Goal: Information Seeking & Learning: Learn about a topic

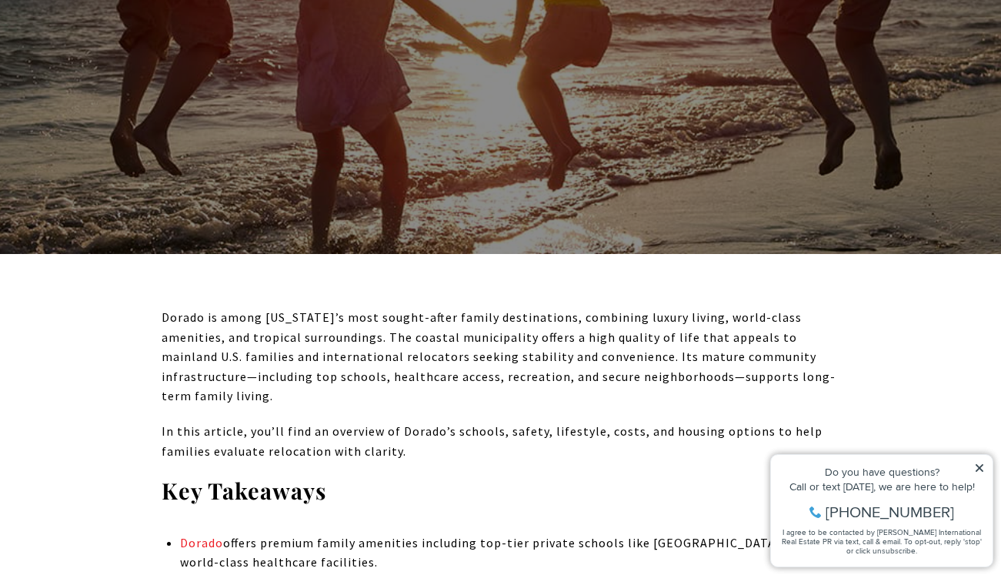
scroll to position [363, 0]
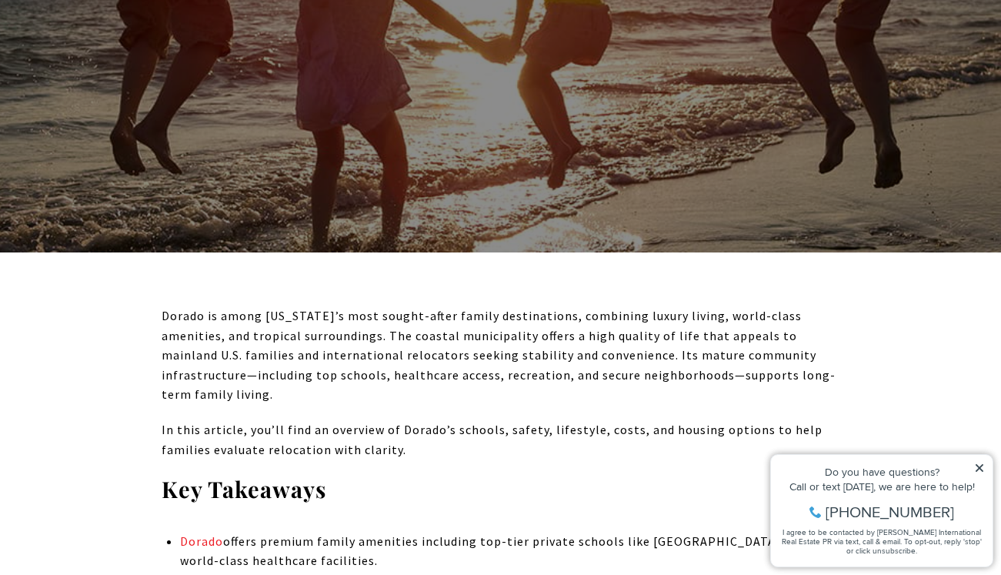
click at [978, 465] on icon at bounding box center [979, 468] width 11 height 11
click at [976, 465] on icon at bounding box center [980, 468] width 8 height 8
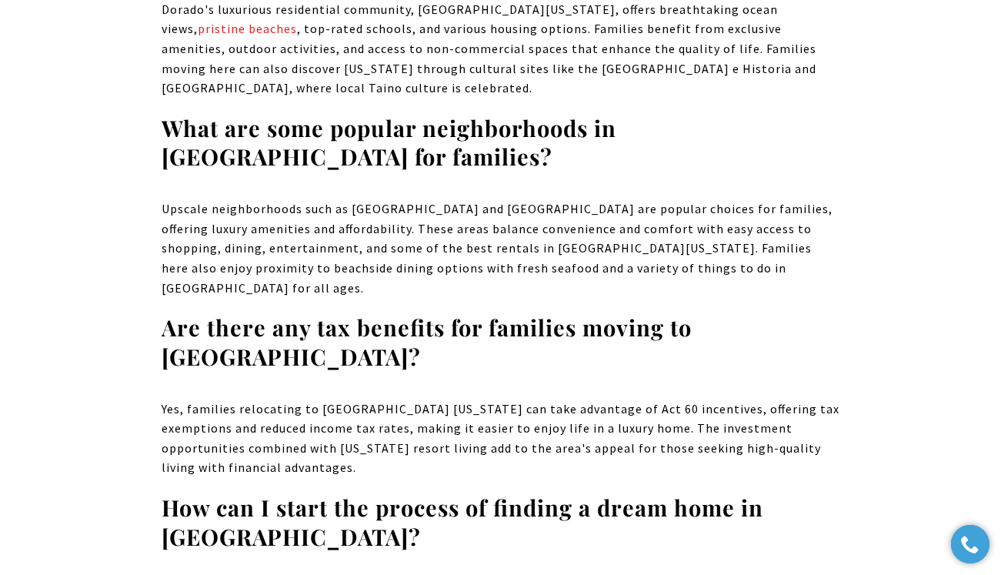
scroll to position [13503, 0]
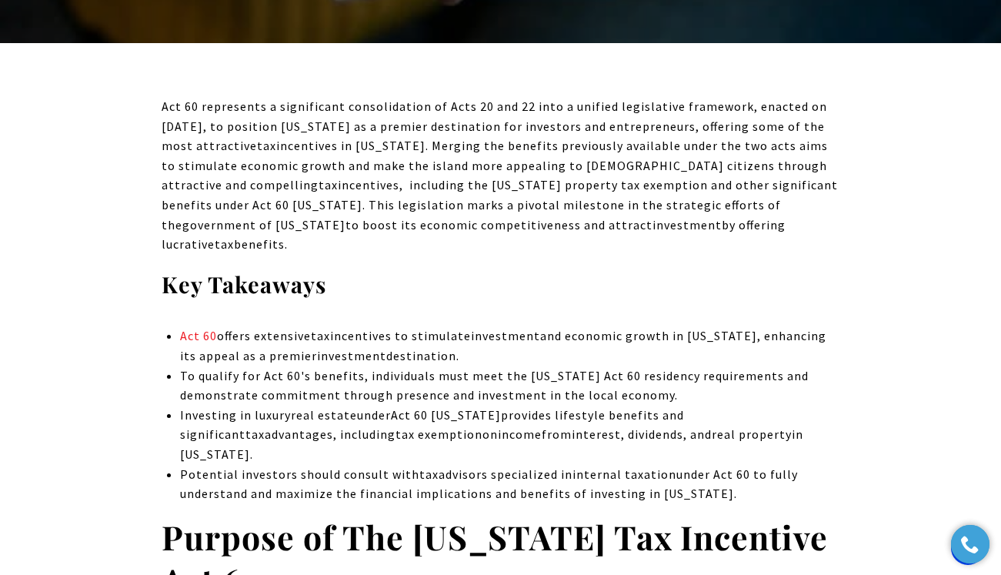
scroll to position [573, 0]
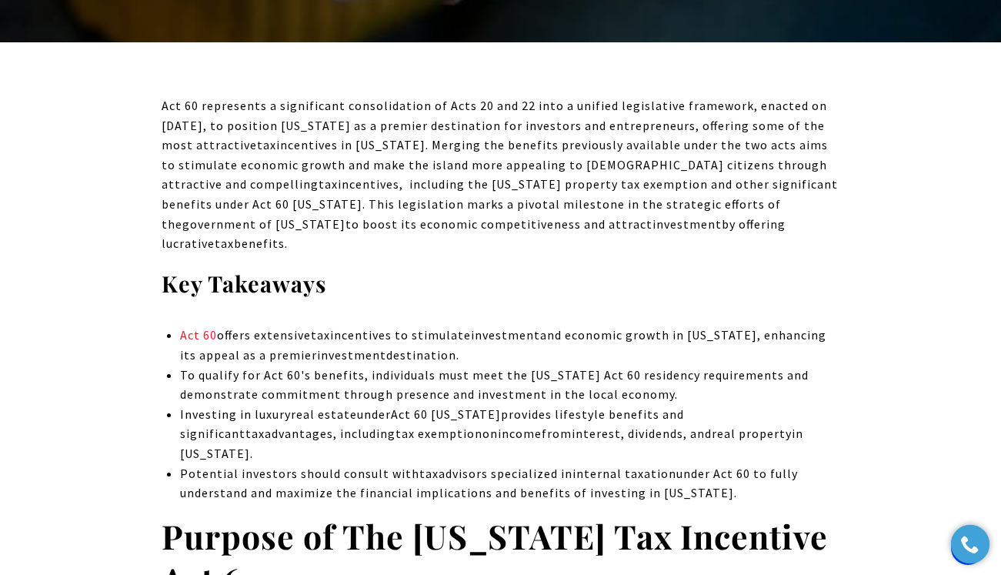
click at [439, 162] on span "incentives in [US_STATE]. Merging the benefits previously available under the t…" at bounding box center [495, 164] width 666 height 55
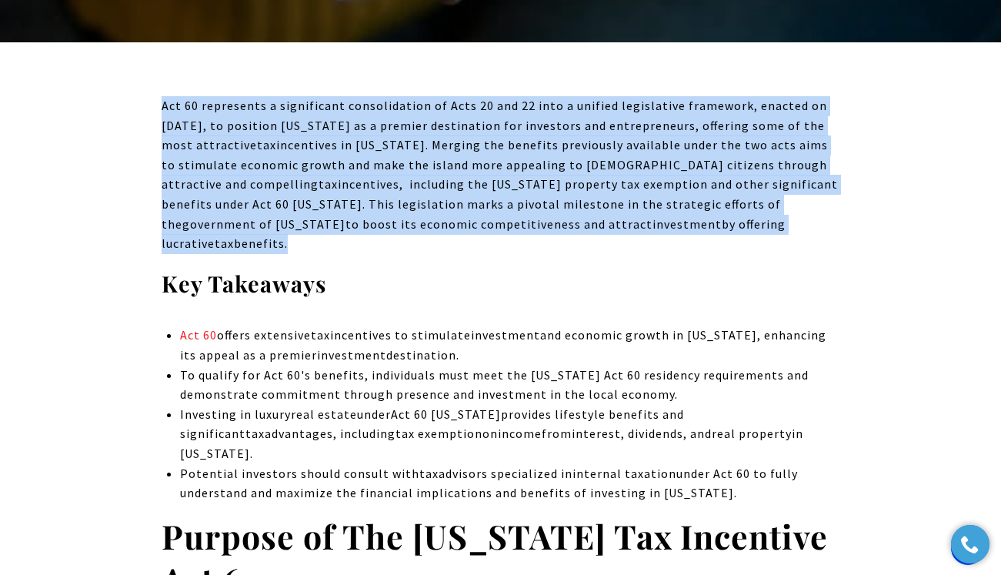
click at [439, 162] on span "incentives in [US_STATE]. Merging the benefits previously available under the t…" at bounding box center [495, 164] width 666 height 55
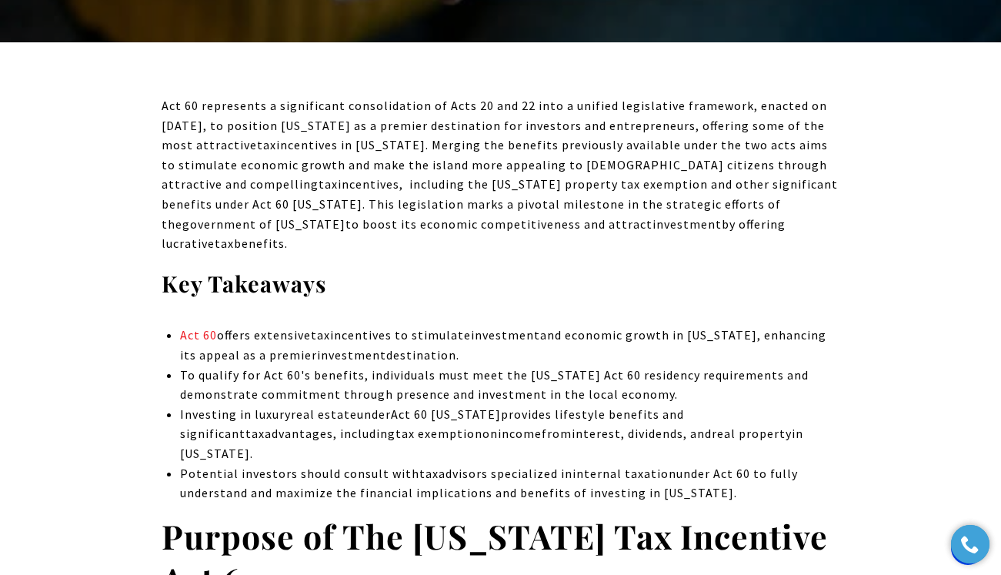
click at [439, 162] on span "incentives in [US_STATE]. Merging the benefits previously available under the t…" at bounding box center [495, 164] width 666 height 55
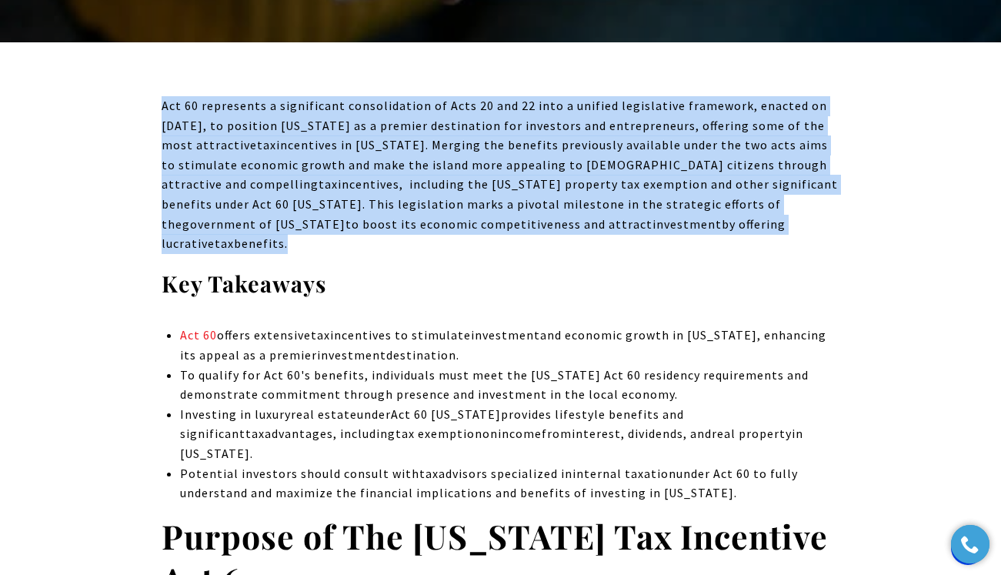
click at [439, 162] on span "incentives in [US_STATE]. Merging the benefits previously available under the t…" at bounding box center [495, 164] width 666 height 55
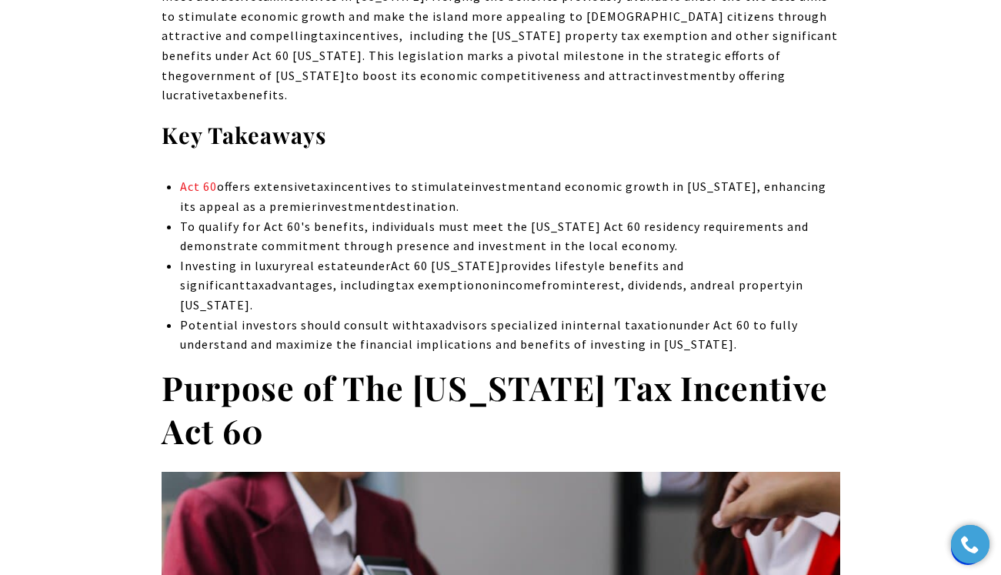
scroll to position [726, 0]
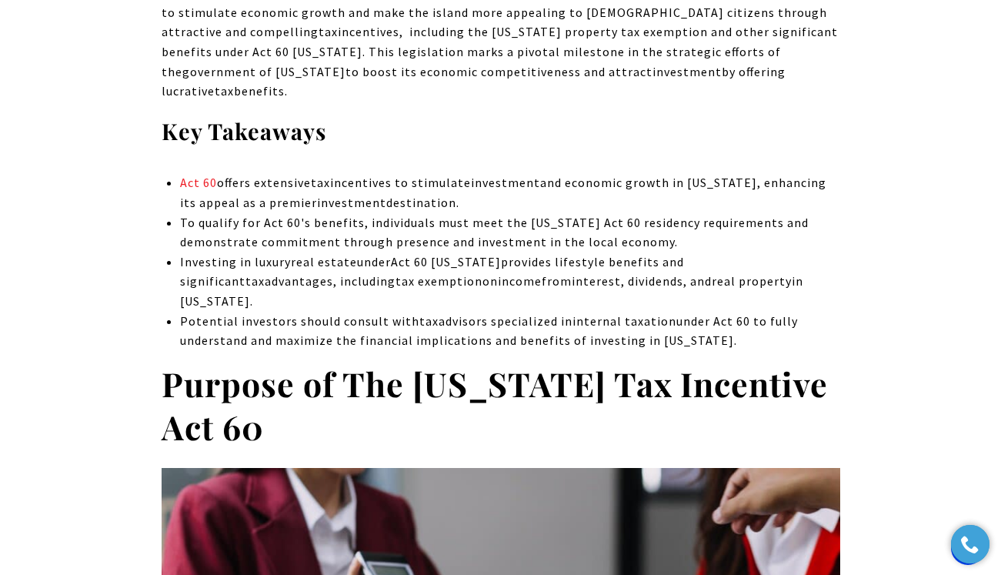
click at [439, 175] on span "incentives to stimulate" at bounding box center [400, 182] width 141 height 15
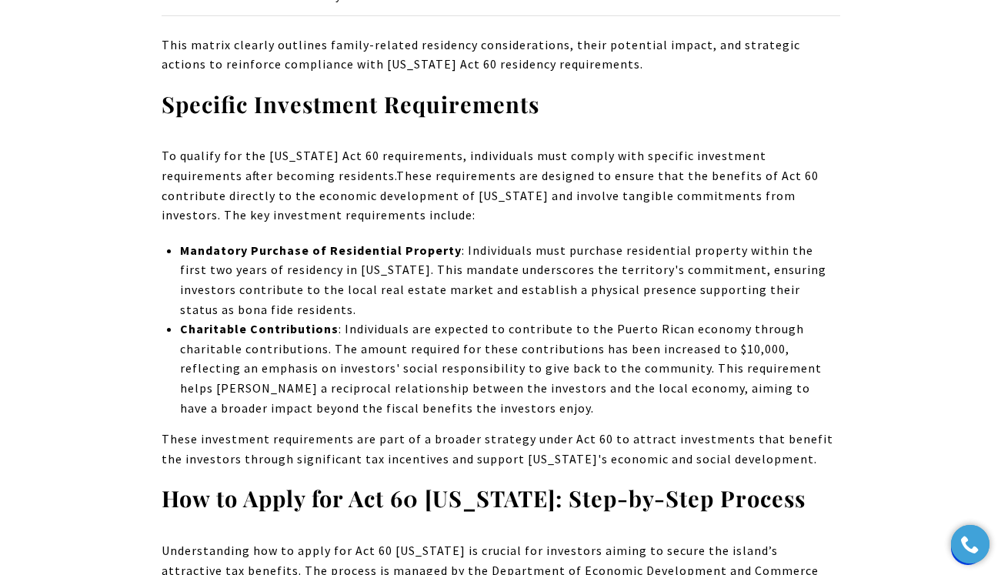
scroll to position [4687, 0]
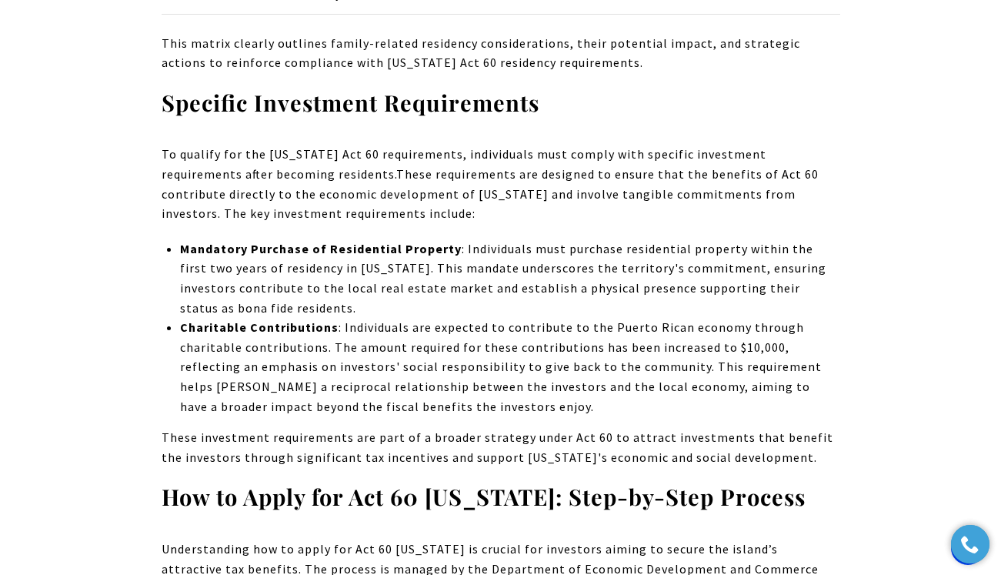
click at [259, 145] on p "To qualify for the [US_STATE] Act 60 requirements, individuals must comply with…" at bounding box center [501, 184] width 679 height 78
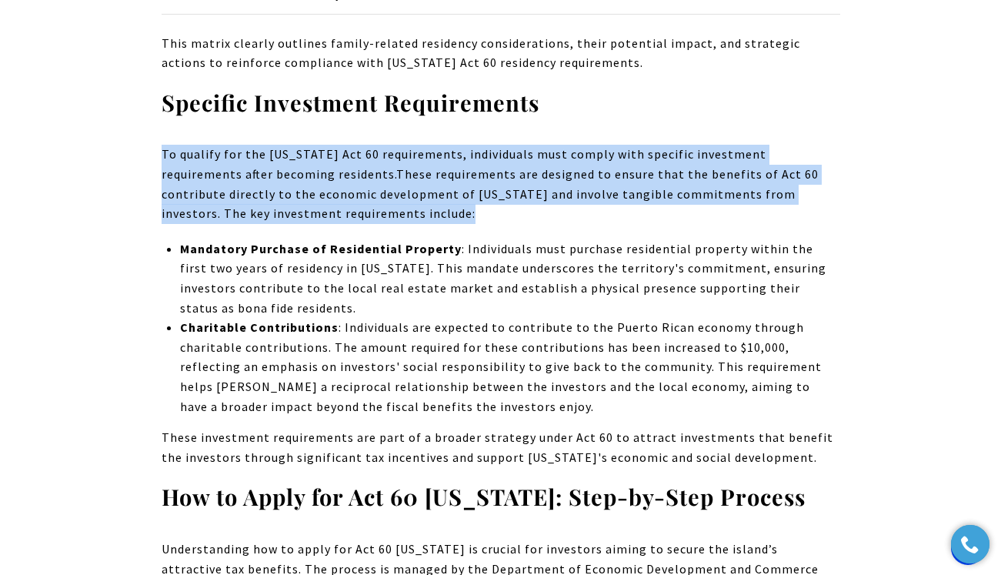
click at [259, 145] on p "To qualify for the [US_STATE] Act 60 requirements, individuals must comply with…" at bounding box center [501, 184] width 679 height 78
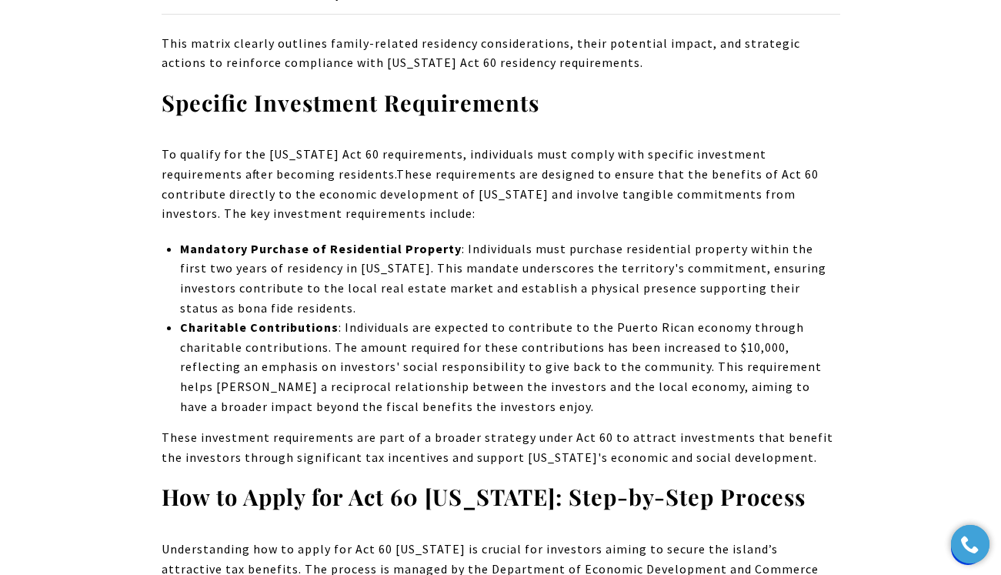
click at [259, 145] on p "To qualify for the [US_STATE] Act 60 requirements, individuals must comply with…" at bounding box center [501, 184] width 679 height 78
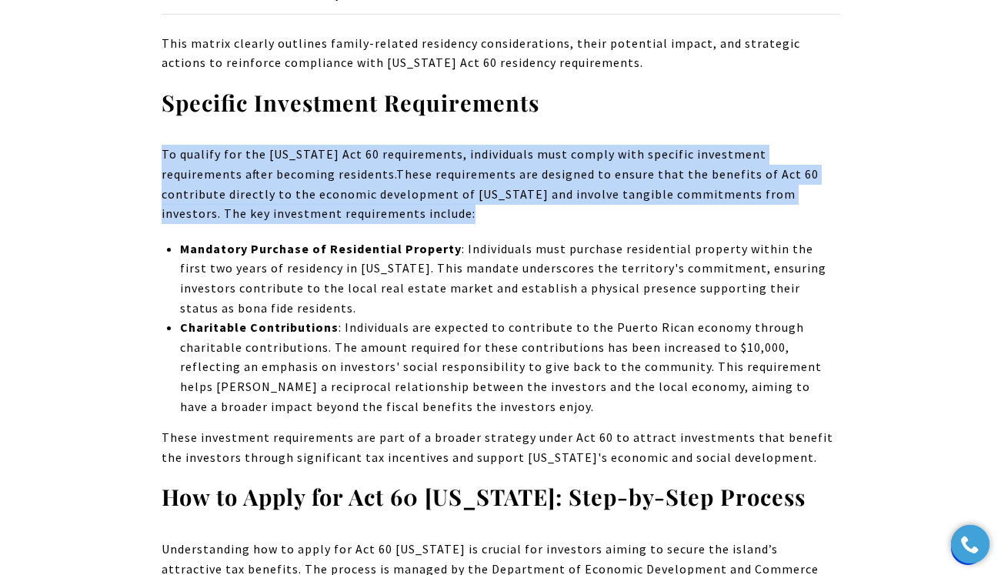
click at [259, 145] on p "To qualify for the [US_STATE] Act 60 requirements, individuals must comply with…" at bounding box center [501, 184] width 679 height 78
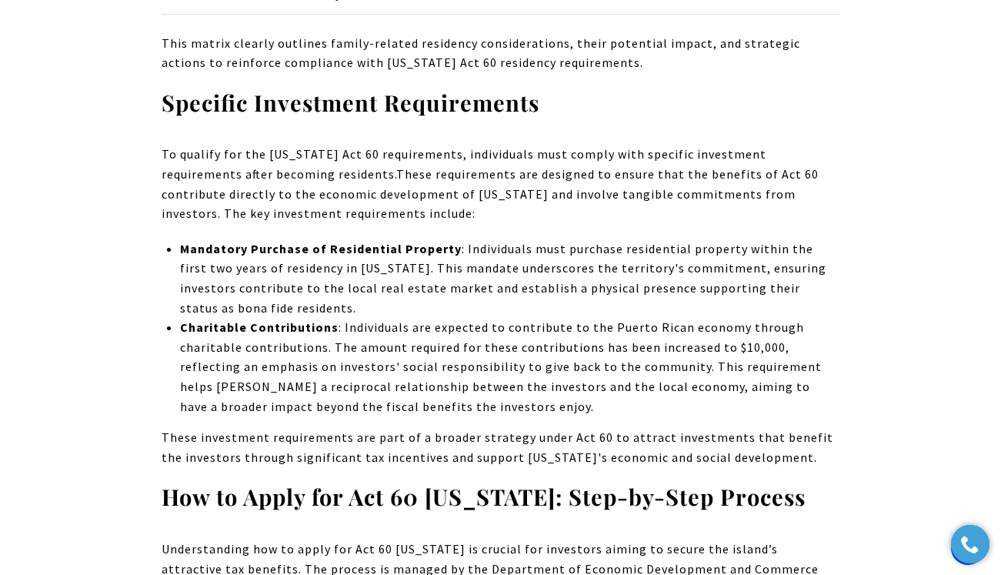
click at [259, 145] on p "To qualify for the [US_STATE] Act 60 requirements, individuals must comply with…" at bounding box center [501, 184] width 679 height 78
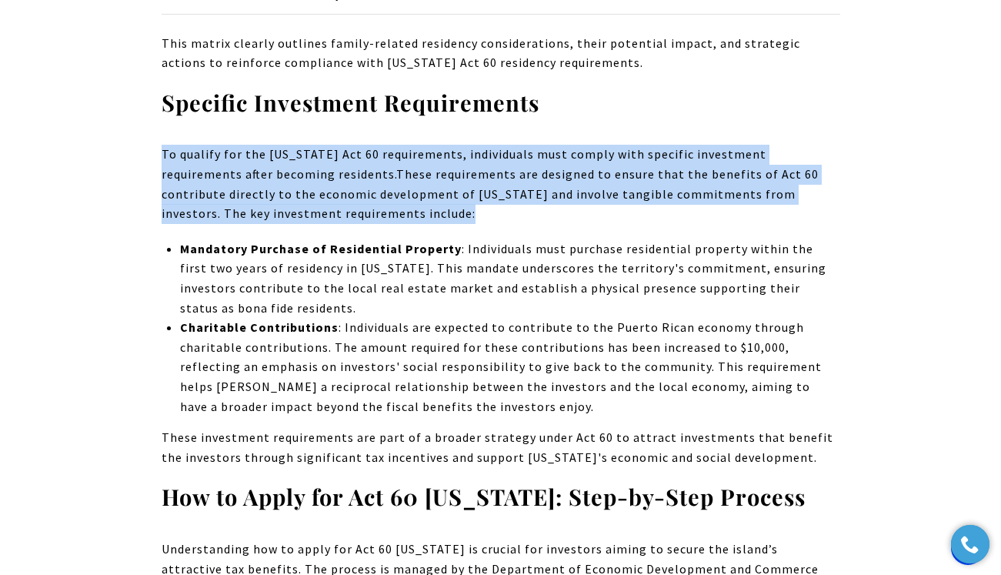
click at [259, 145] on p "To qualify for the [US_STATE] Act 60 requirements, individuals must comply with…" at bounding box center [501, 184] width 679 height 78
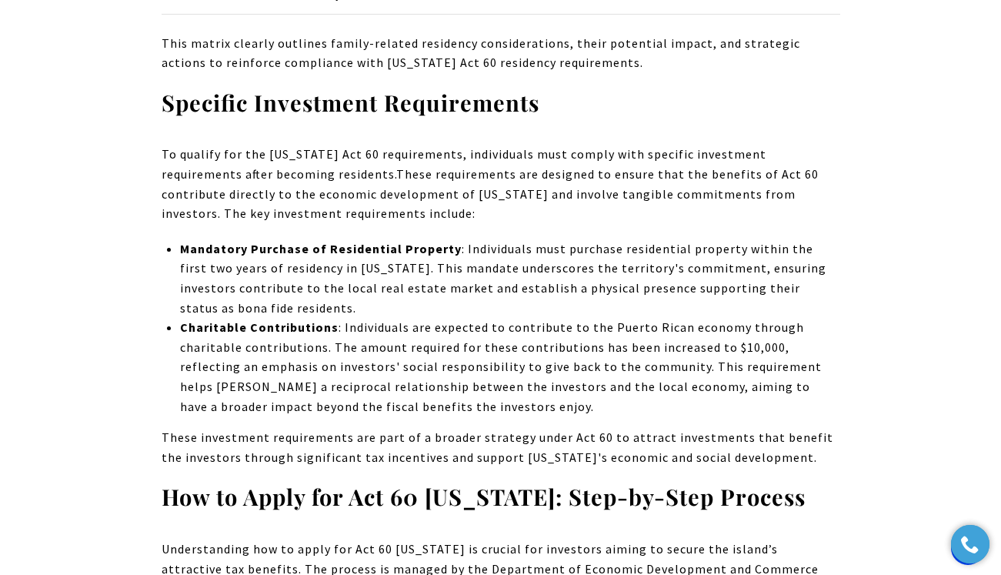
click at [259, 145] on p "To qualify for the [US_STATE] Act 60 requirements, individuals must comply with…" at bounding box center [501, 184] width 679 height 78
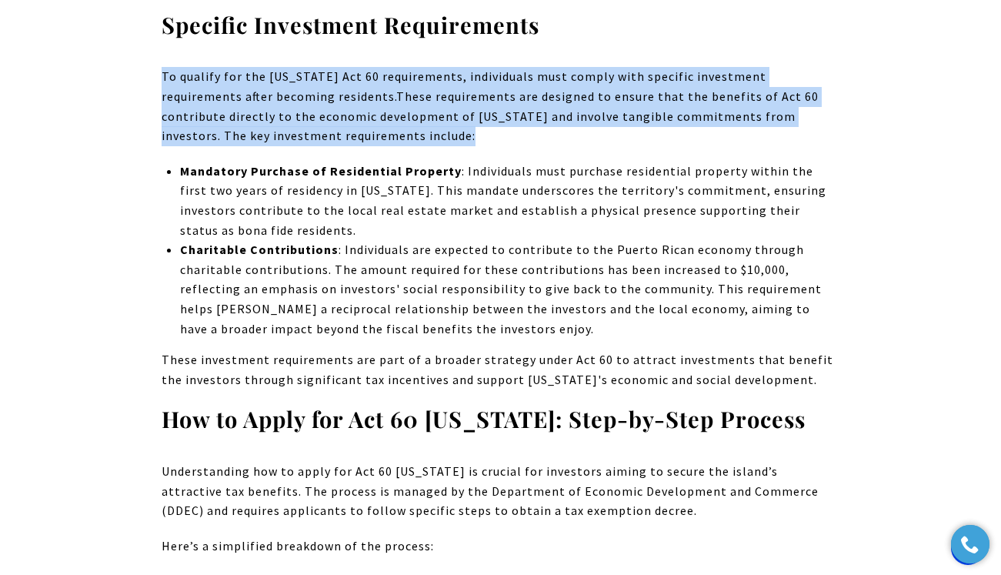
scroll to position [4766, 0]
click at [391, 239] on li "Charitable Contributions : Individuals are expected to contribute to the Puerto…" at bounding box center [510, 288] width 660 height 99
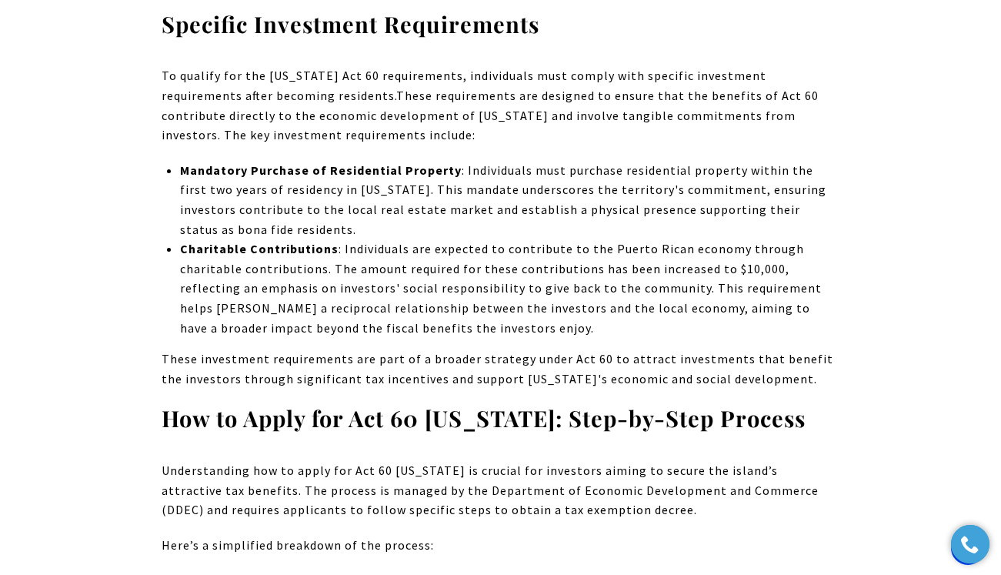
click at [391, 239] on li "Charitable Contributions : Individuals are expected to contribute to the Puerto…" at bounding box center [510, 288] width 660 height 99
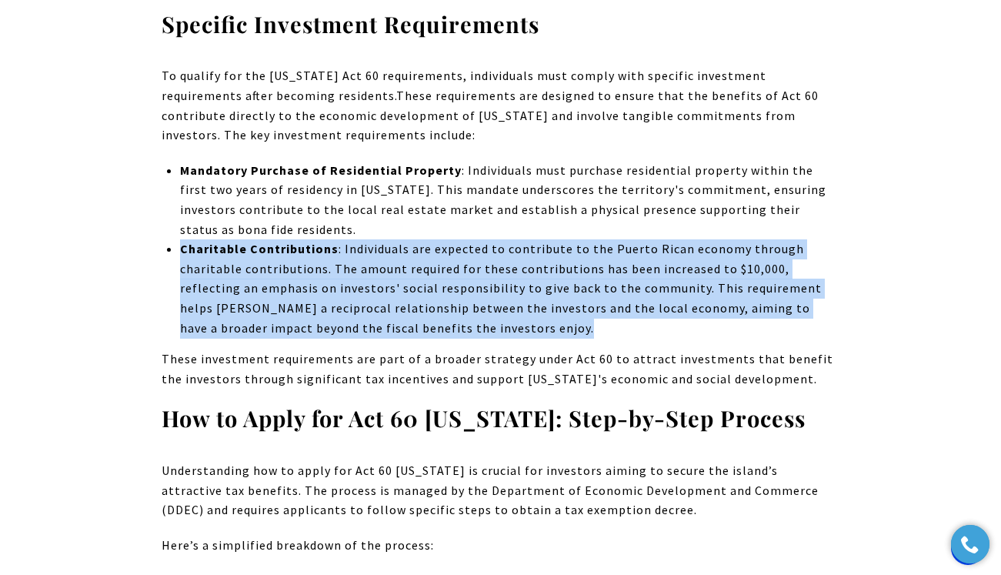
click at [391, 239] on li "Charitable Contributions : Individuals are expected to contribute to the Puerto…" at bounding box center [510, 288] width 660 height 99
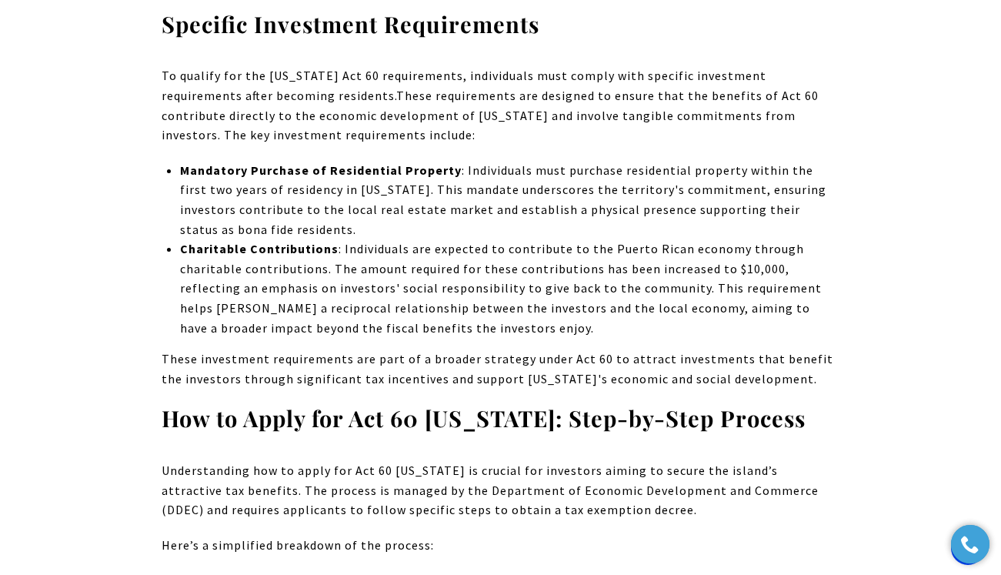
click at [391, 239] on li "Charitable Contributions : Individuals are expected to contribute to the Puerto…" at bounding box center [510, 288] width 660 height 99
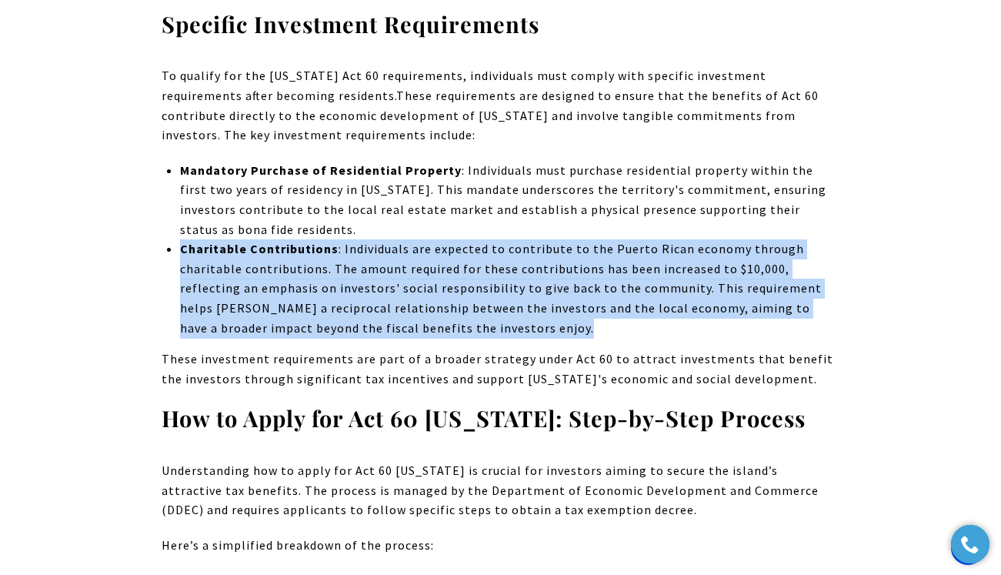
click at [391, 239] on li "Charitable Contributions : Individuals are expected to contribute to the Puerto…" at bounding box center [510, 288] width 660 height 99
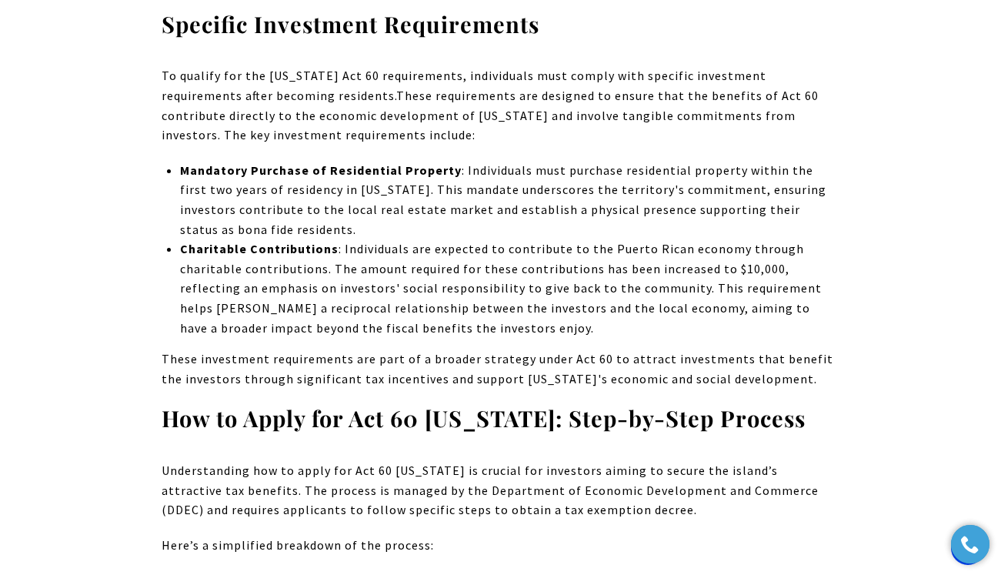
click at [391, 239] on li "Charitable Contributions : Individuals are expected to contribute to the Puerto…" at bounding box center [510, 288] width 660 height 99
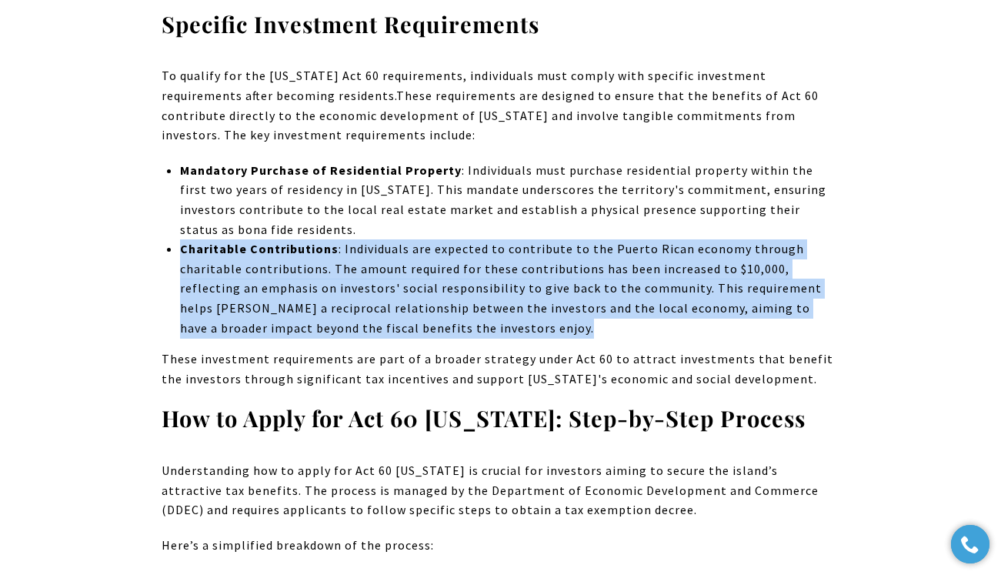
click at [391, 239] on li "Charitable Contributions : Individuals are expected to contribute to the Puerto…" at bounding box center [510, 288] width 660 height 99
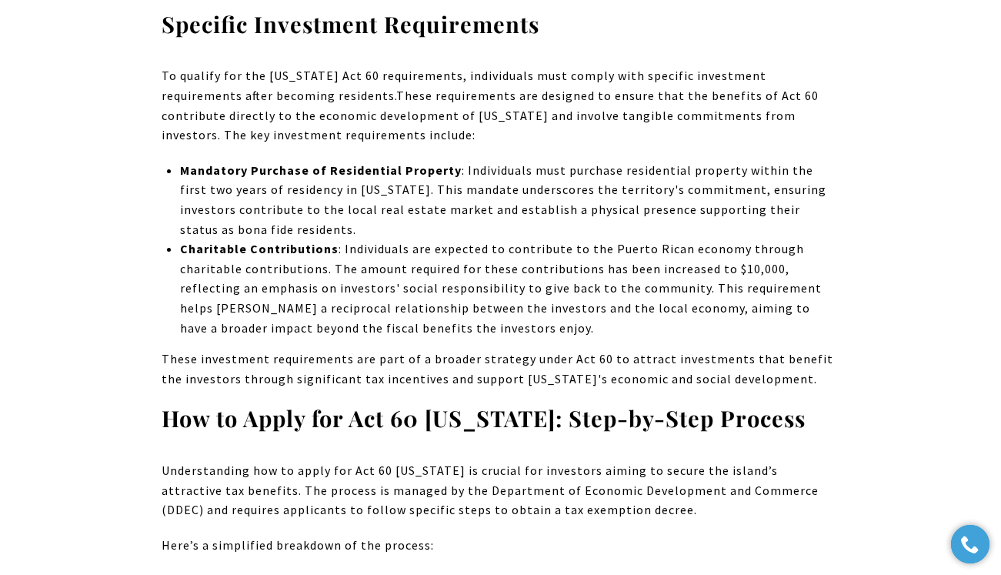
click at [391, 239] on li "Charitable Contributions : Individuals are expected to contribute to the Puerto…" at bounding box center [510, 288] width 660 height 99
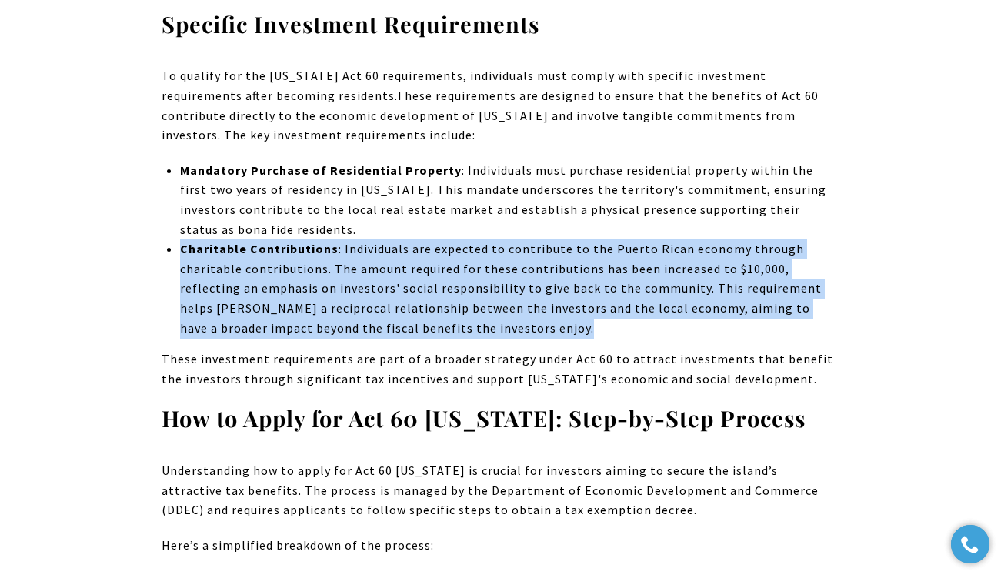
click at [382, 162] on span ": Individuals must purchase residential property within the first two years of …" at bounding box center [503, 199] width 646 height 75
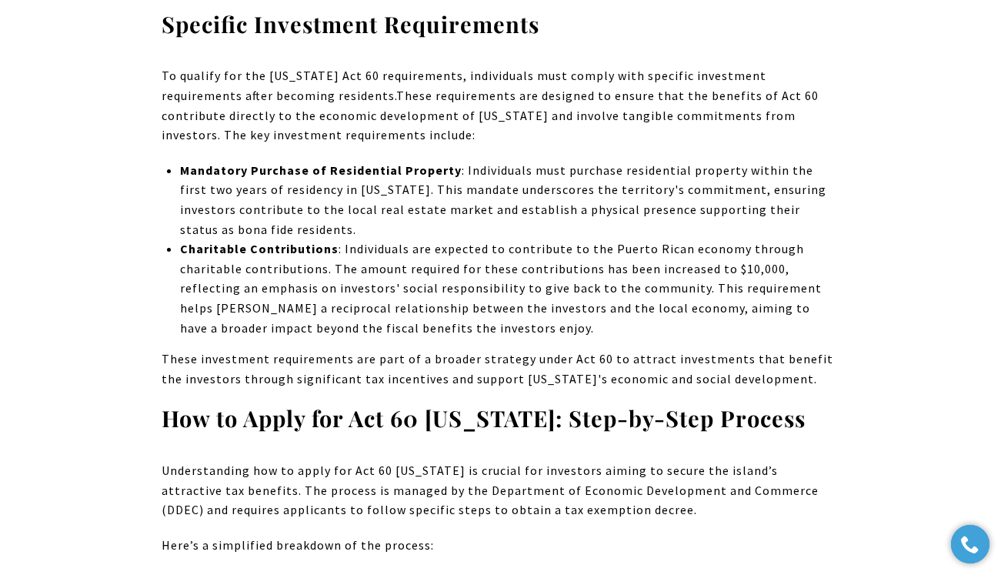
click at [382, 162] on span ": Individuals must purchase residential property within the first two years of …" at bounding box center [503, 199] width 646 height 75
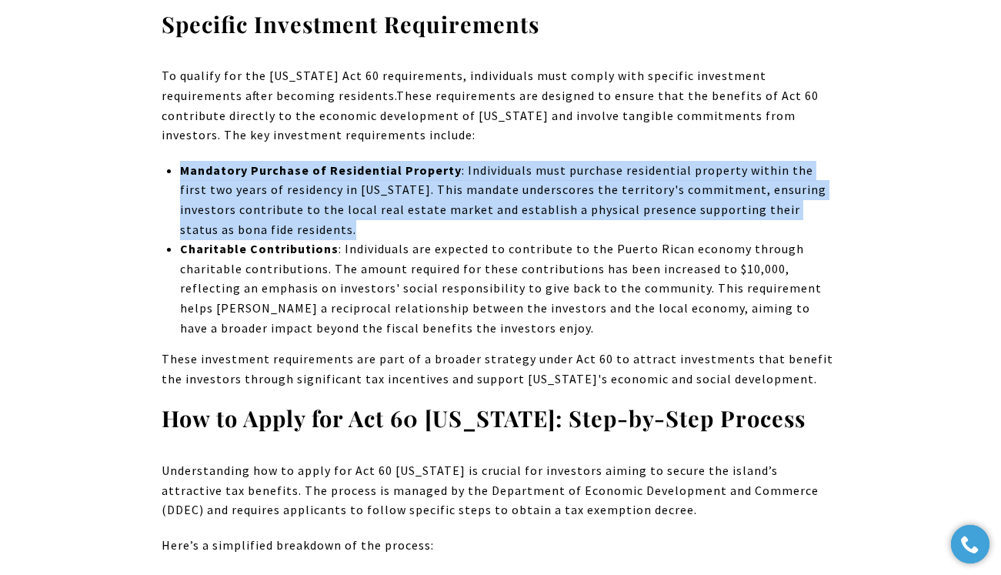
click at [382, 162] on span ": Individuals must purchase residential property within the first two years of …" at bounding box center [503, 199] width 646 height 75
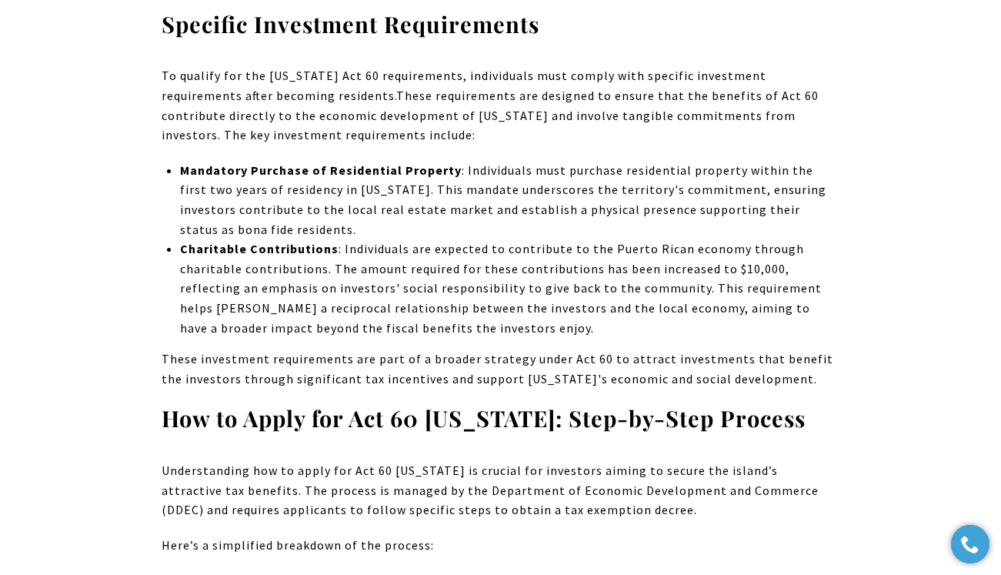
click at [382, 162] on span ": Individuals must purchase residential property within the first two years of …" at bounding box center [503, 199] width 646 height 75
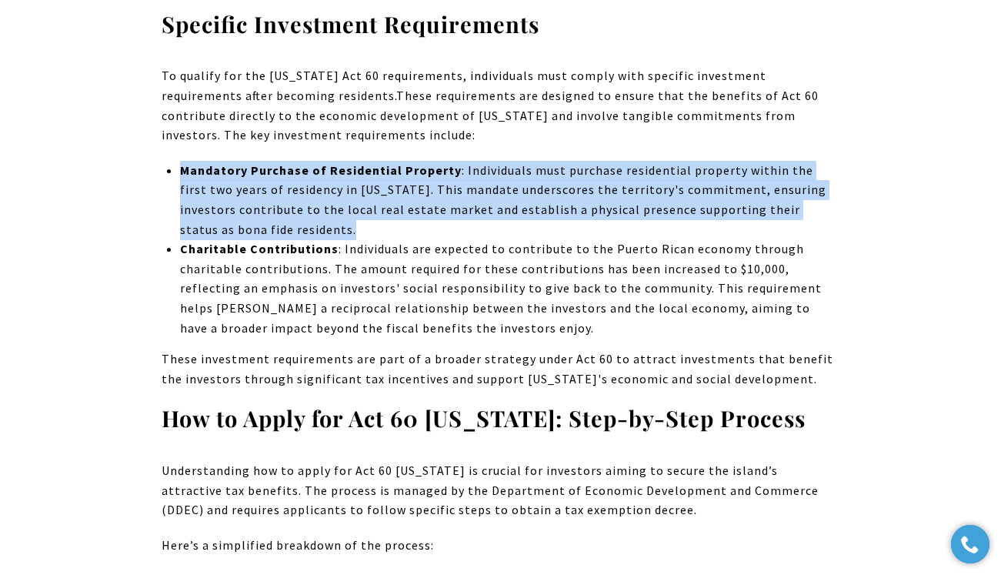
click at [382, 162] on span ": Individuals must purchase residential property within the first two years of …" at bounding box center [503, 199] width 646 height 75
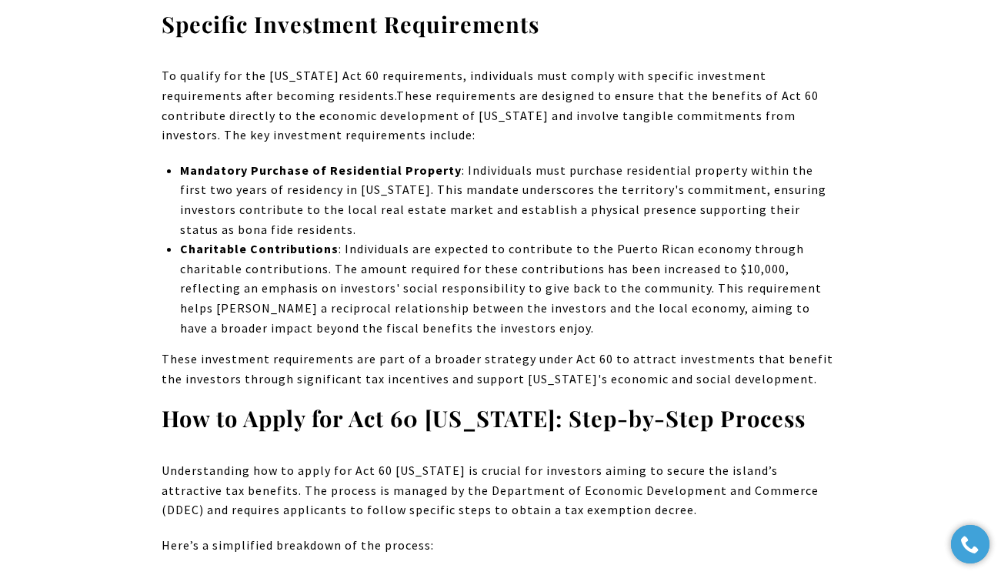
click at [382, 162] on span ": Individuals must purchase residential property within the first two years of …" at bounding box center [503, 199] width 646 height 75
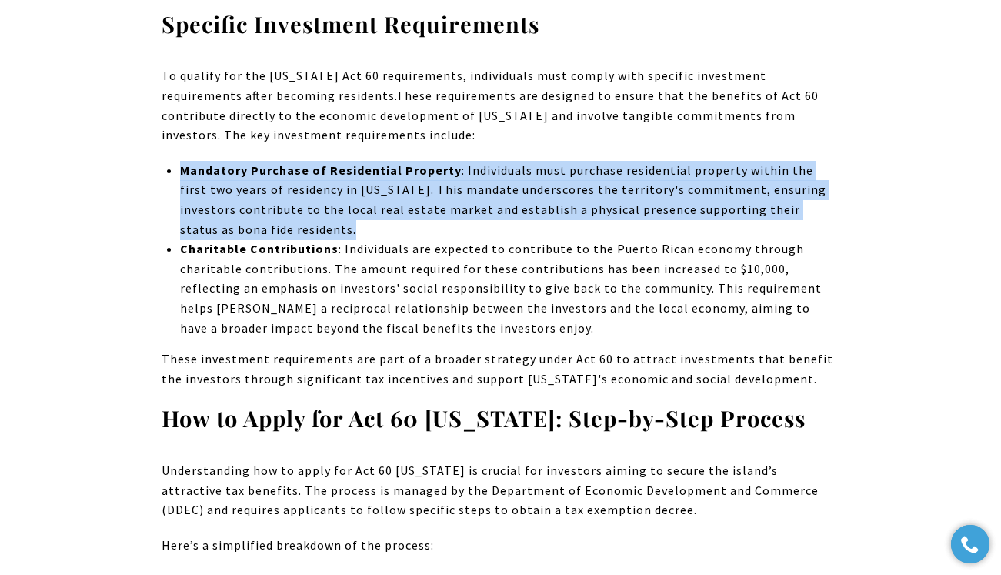
click at [382, 162] on span ": Individuals must purchase residential property within the first two years of …" at bounding box center [503, 199] width 646 height 75
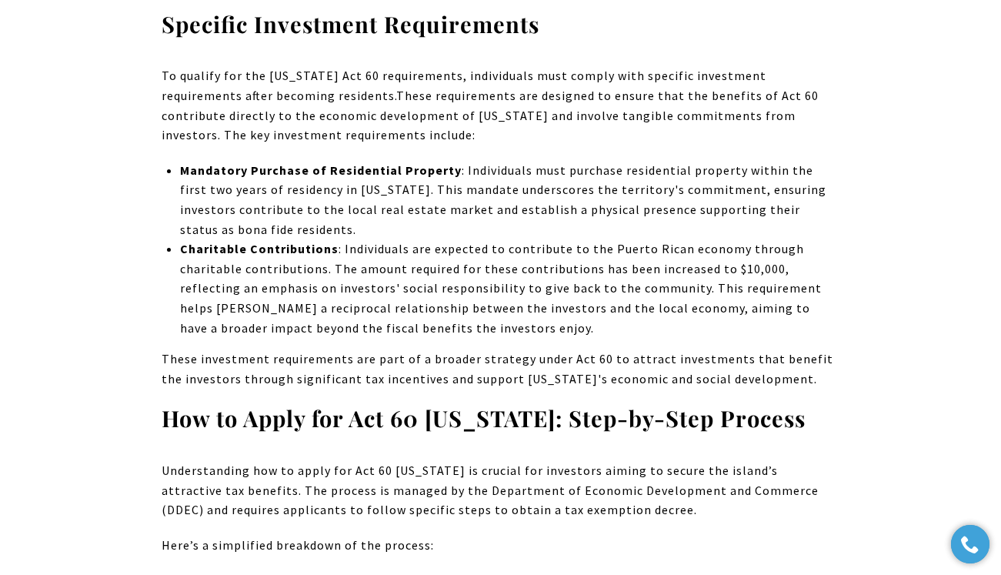
click at [382, 162] on span ": Individuals must purchase residential property within the first two years of …" at bounding box center [503, 199] width 646 height 75
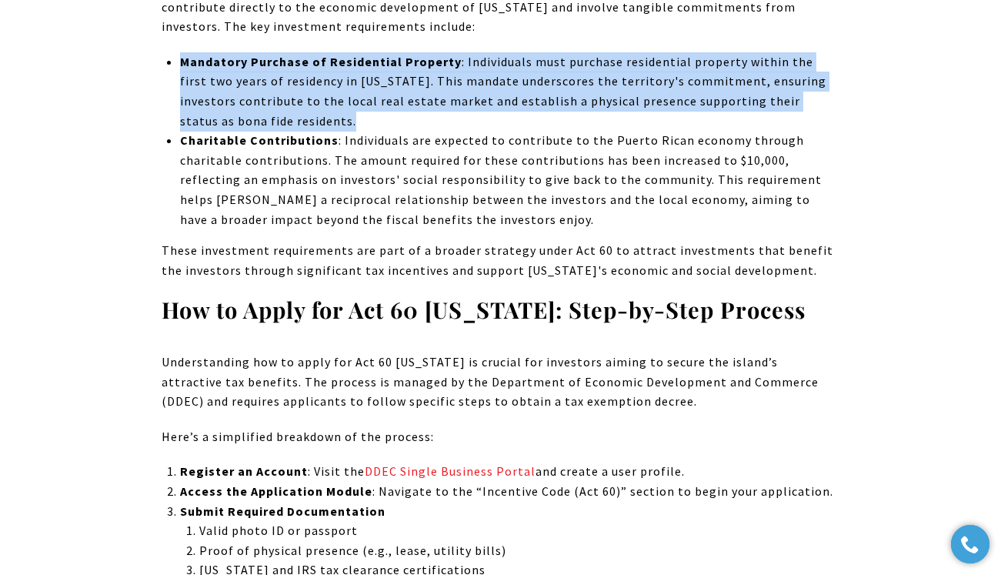
click at [382, 131] on li "Charitable Contributions : Individuals are expected to contribute to the Puerto…" at bounding box center [510, 180] width 660 height 99
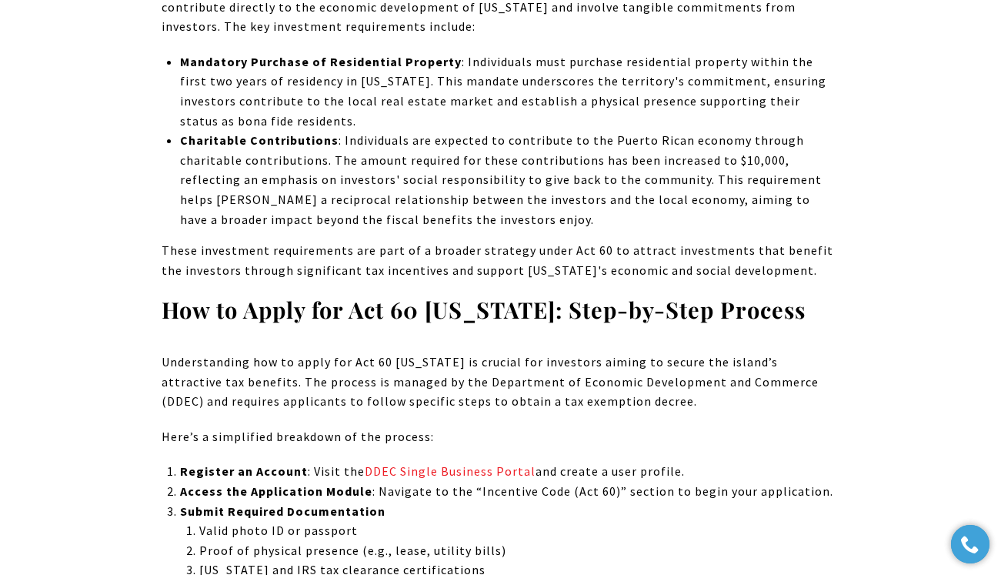
click at [382, 131] on li "Charitable Contributions : Individuals are expected to contribute to the Puerto…" at bounding box center [510, 180] width 660 height 99
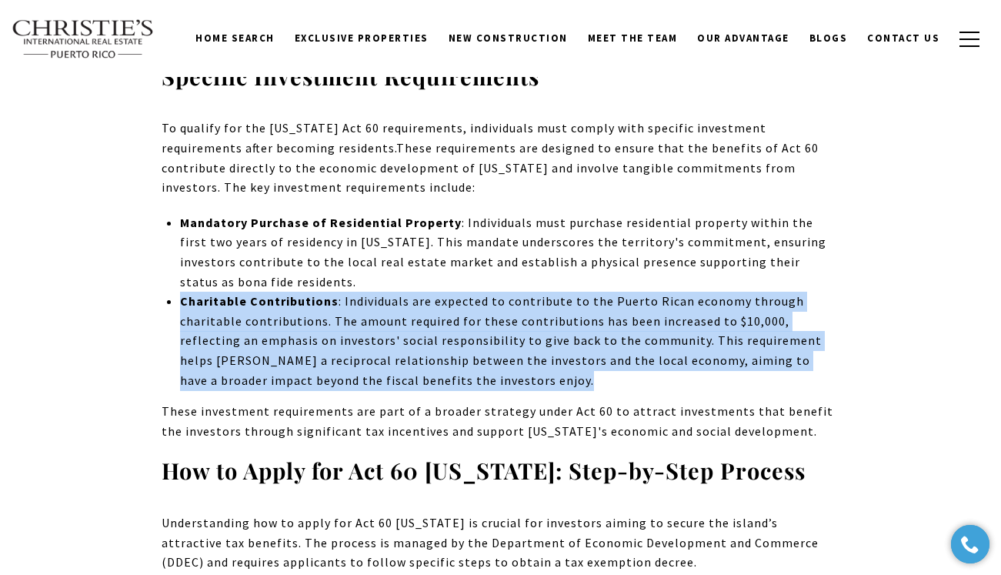
scroll to position [4694, 0]
